Goal: Register for event/course

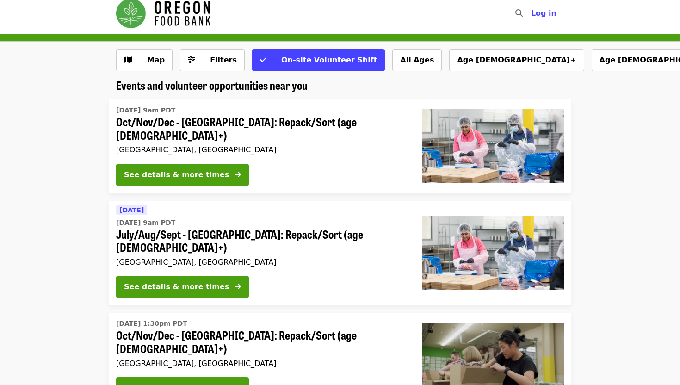
scroll to position [6, 0]
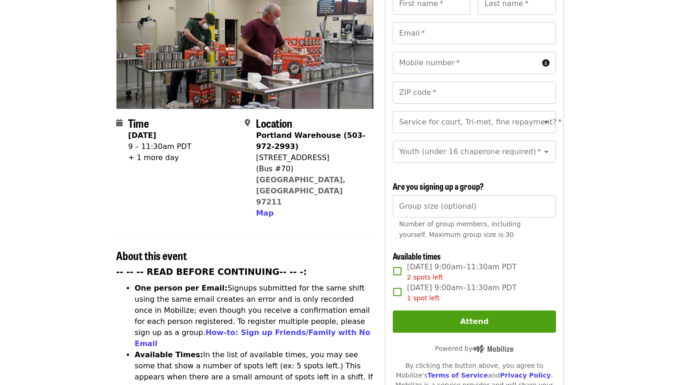
scroll to position [127, 0]
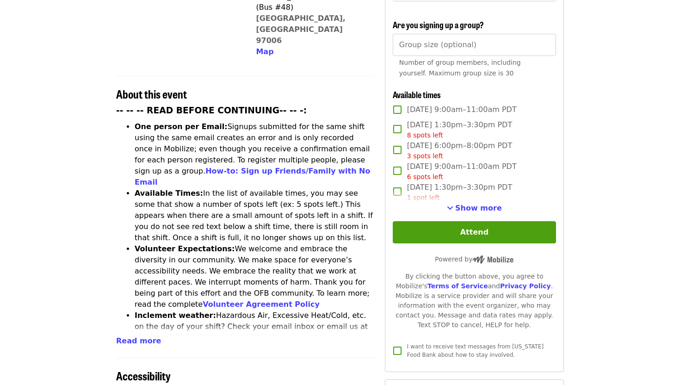
scroll to position [294, 0]
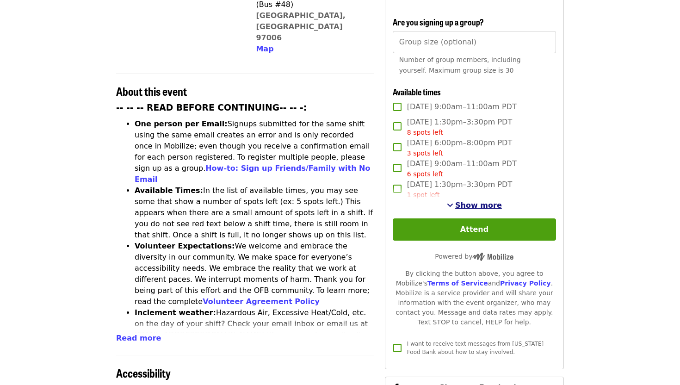
click at [465, 201] on span "Show more" at bounding box center [478, 205] width 47 height 9
